Goal: Find specific page/section: Find specific page/section

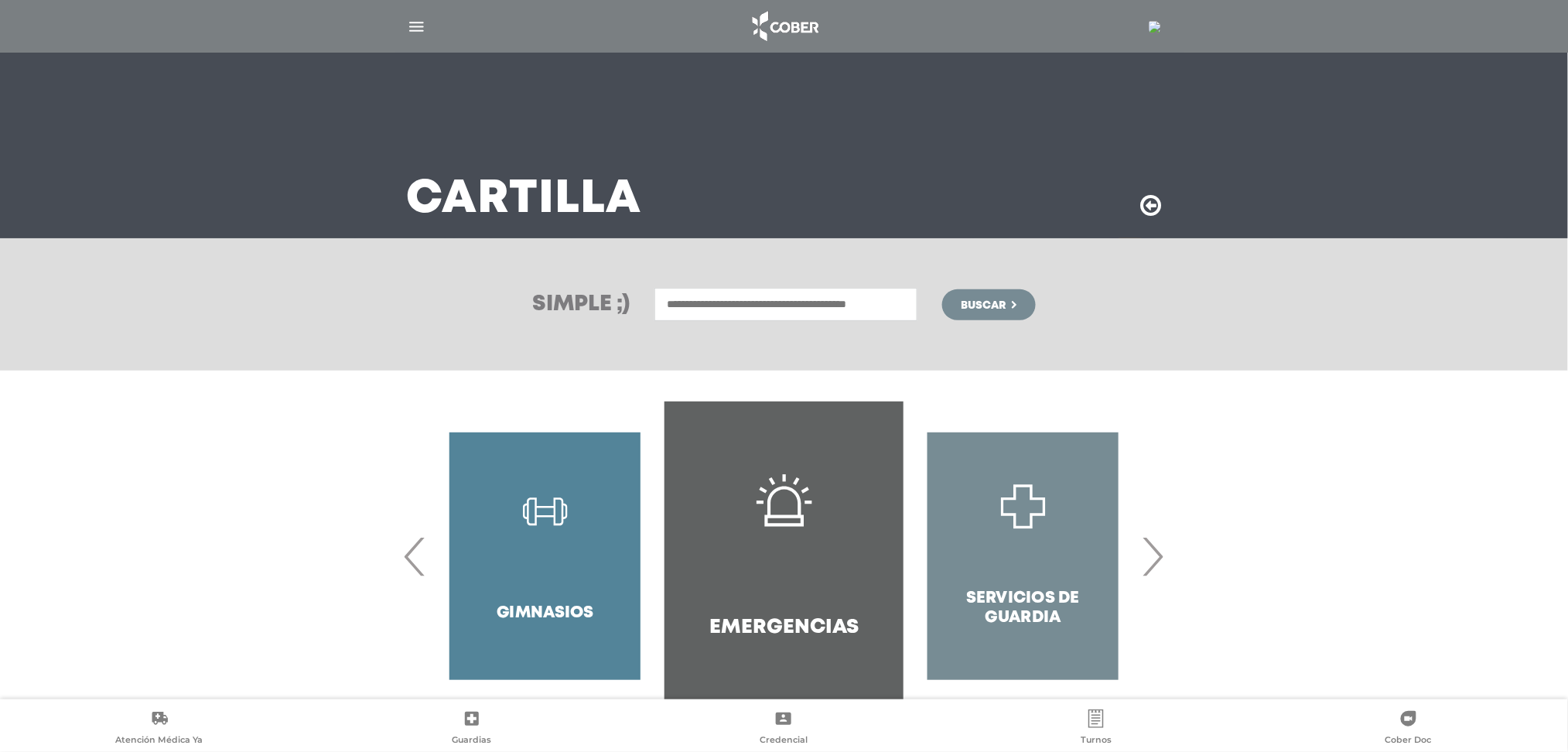
click at [806, 306] on input "text" at bounding box center [786, 303] width 263 height 33
type input "**********"
click at [942, 289] on button "Buscar" at bounding box center [989, 304] width 93 height 31
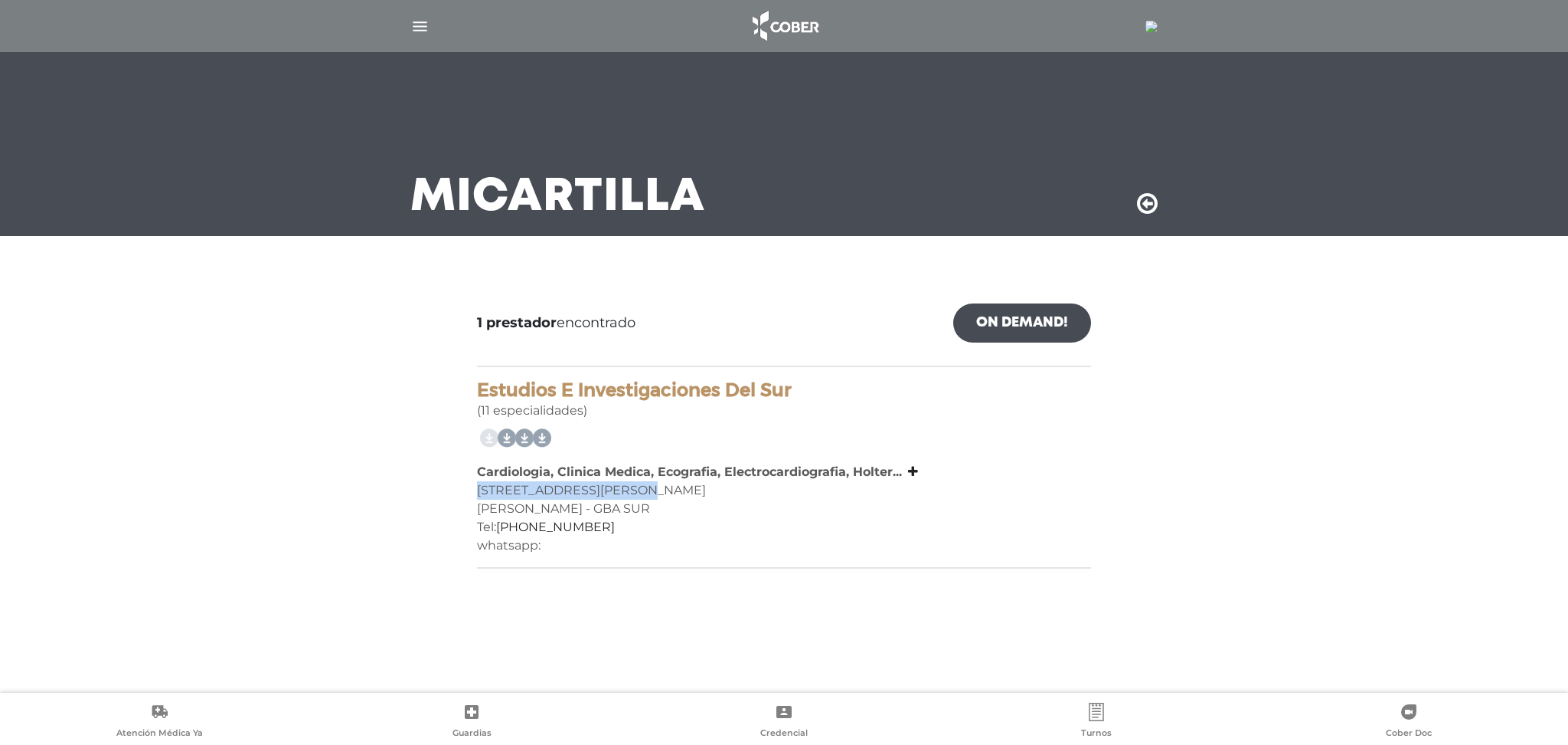
drag, startPoint x: 633, startPoint y: 492, endPoint x: 479, endPoint y: 485, distance: 154.2
click at [479, 485] on div "Av Manuel Belgrano 4340" at bounding box center [784, 490] width 614 height 19
copy div "Av Manuel Belgrano 4340"
click at [896, 514] on div "Villa Dominico - GBA SUR" at bounding box center [784, 508] width 614 height 19
click at [913, 472] on icon at bounding box center [912, 471] width 10 height 12
